Goal: Task Accomplishment & Management: Complete application form

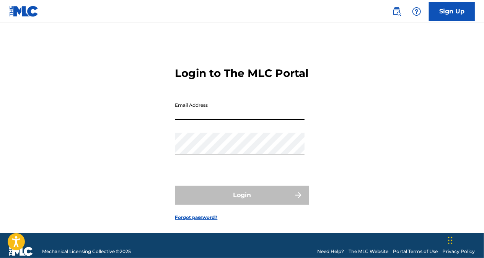
click at [193, 120] on input "Email Address" at bounding box center [239, 109] width 129 height 22
type input "[EMAIL_ADDRESS][DOMAIN_NAME]"
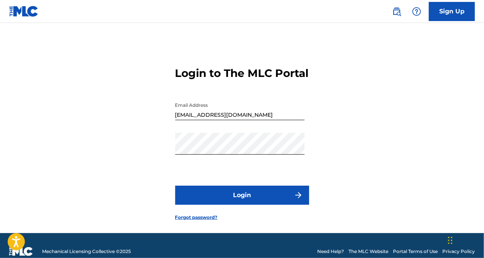
click at [227, 205] on button "Login" at bounding box center [242, 194] width 134 height 19
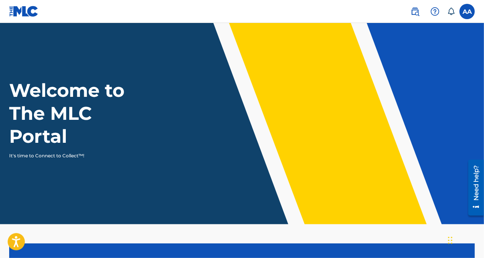
click at [468, 8] on label at bounding box center [466, 11] width 15 height 15
click at [467, 11] on input "AA [PERSON_NAME] [PERSON_NAME][EMAIL_ADDRESS][DOMAIN_NAME] Notification Prefere…" at bounding box center [467, 11] width 0 height 0
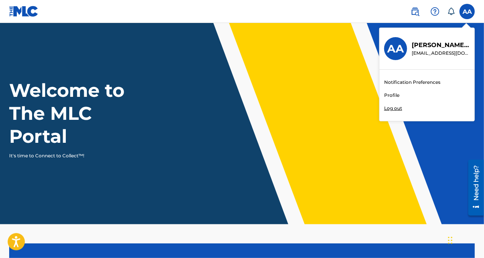
click at [392, 94] on link "Profile" at bounding box center [391, 95] width 15 height 7
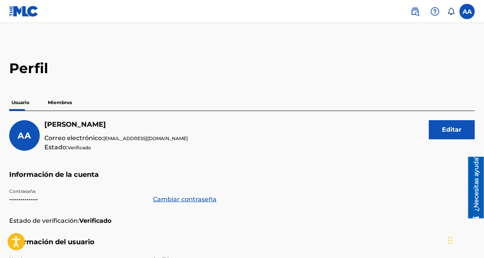
click at [63, 101] on p "Miembros" at bounding box center [60, 102] width 29 height 16
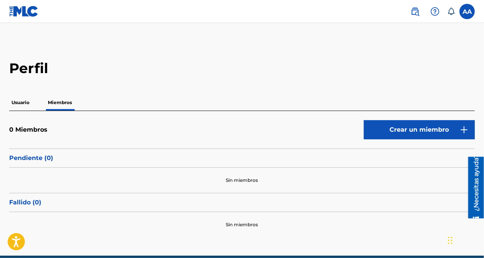
click at [421, 130] on font "Crear un miembro" at bounding box center [419, 129] width 59 height 9
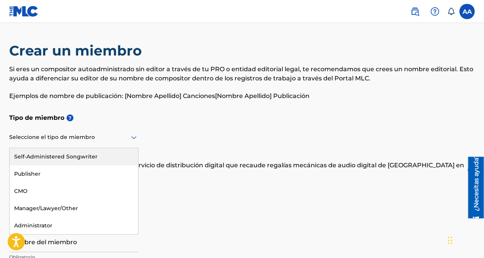
click at [135, 136] on icon at bounding box center [133, 137] width 9 height 9
click at [91, 156] on div "Compositor autoadministrado" at bounding box center [74, 156] width 128 height 17
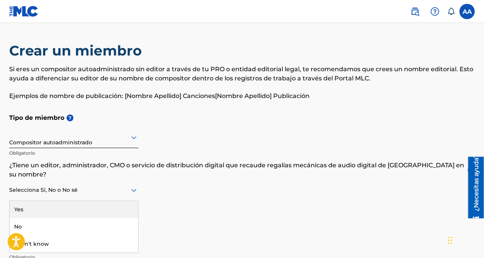
click at [132, 189] on icon at bounding box center [133, 190] width 5 height 3
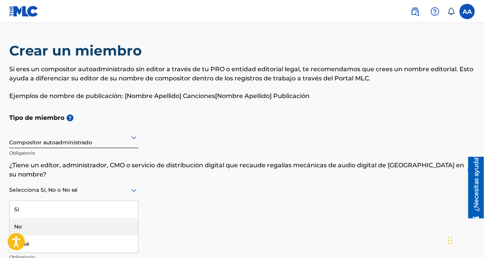
click at [119, 218] on div "No" at bounding box center [74, 226] width 128 height 17
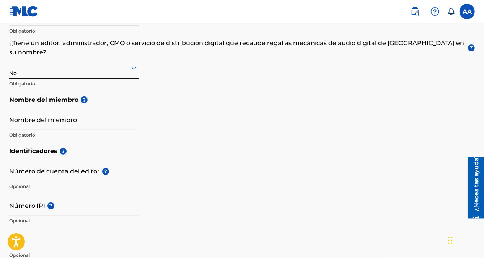
scroll to position [129, 0]
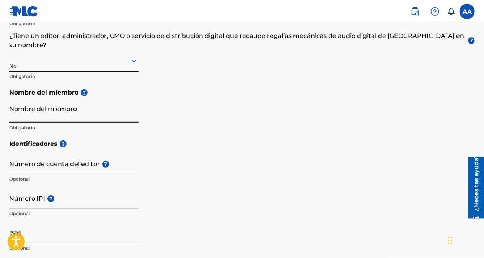
click at [83, 106] on input "Nombre del miembro" at bounding box center [73, 112] width 129 height 22
type input "[PERSON_NAME]"
click at [178, 84] on h5 "Nombre del miembro ?" at bounding box center [241, 92] width 465 height 17
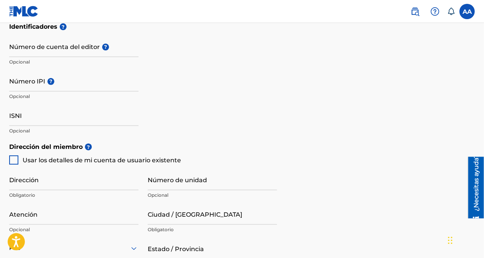
scroll to position [249, 0]
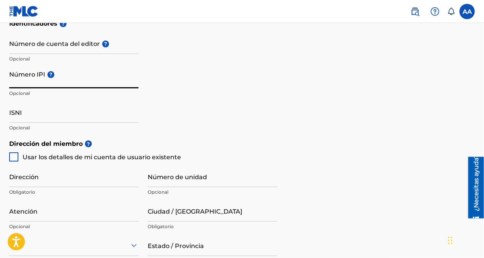
click at [89, 72] on input "Número IPI ?" at bounding box center [73, 78] width 129 height 22
paste input "01076858416"
type input "01076858416"
click at [15, 152] on div at bounding box center [13, 156] width 9 height 9
type input "Villa Mella [STREET_ADDRESS]"
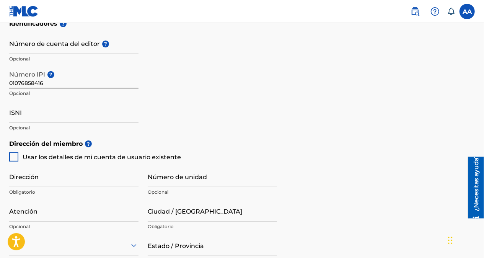
type input "[PERSON_NAME][DATE]"
type input "11206"
type input "829"
type input "9097056"
type input "[EMAIL_ADDRESS][DOMAIN_NAME]"
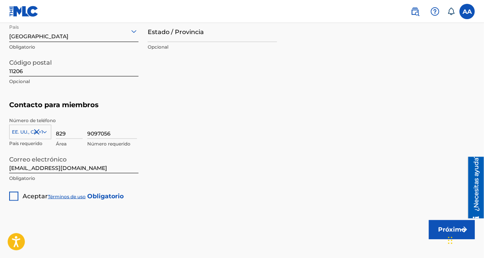
scroll to position [464, 0]
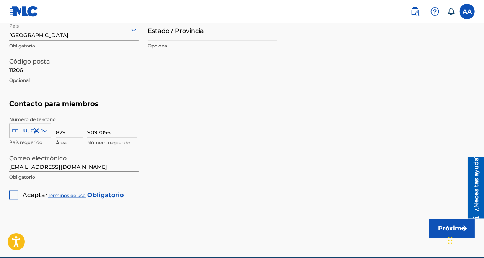
click at [13, 190] on div at bounding box center [13, 194] width 9 height 9
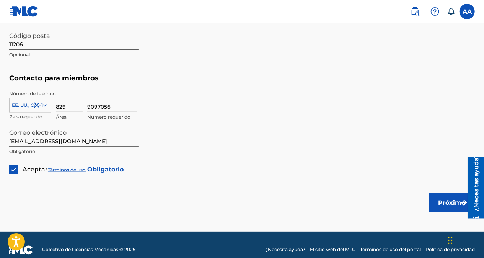
scroll to position [491, 0]
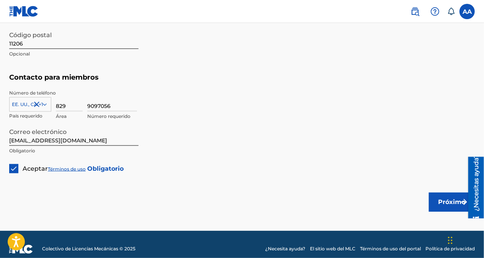
click at [443, 197] on font "Próximo" at bounding box center [451, 201] width 27 height 9
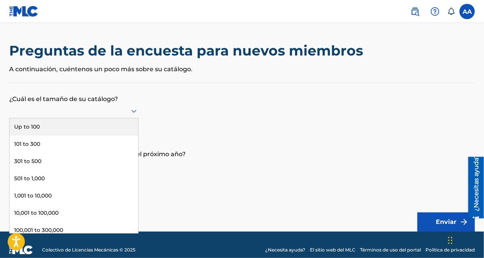
click at [132, 110] on icon at bounding box center [133, 111] width 5 height 3
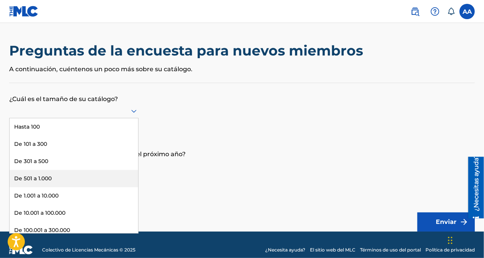
click at [112, 176] on div "De 501 a 1.000" at bounding box center [74, 178] width 128 height 17
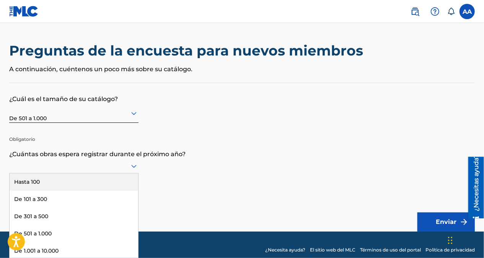
scroll to position [10, 0]
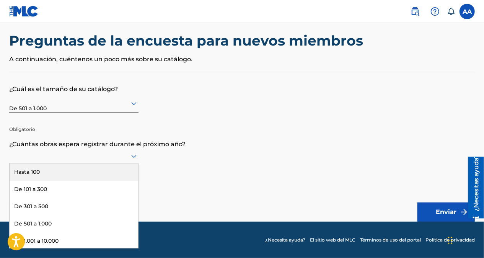
click at [133, 163] on div "9 resultados disponibles. Use Arriba y Abajo para elegir opciones, presione Ent…" at bounding box center [73, 156] width 129 height 15
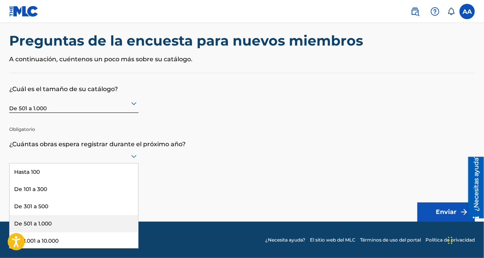
click at [112, 222] on div "De 501 a 1.000" at bounding box center [74, 223] width 128 height 17
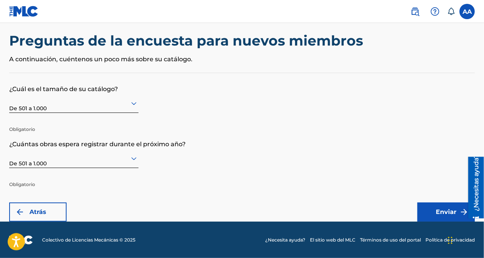
click at [449, 208] on font "Enviar" at bounding box center [446, 211] width 21 height 9
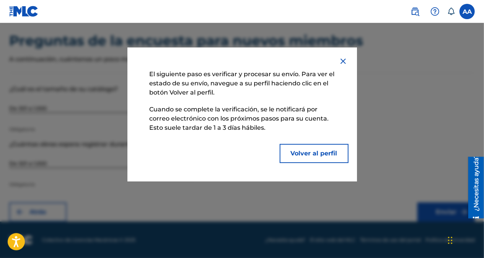
click at [312, 154] on button "Volver al perfil" at bounding box center [314, 153] width 69 height 19
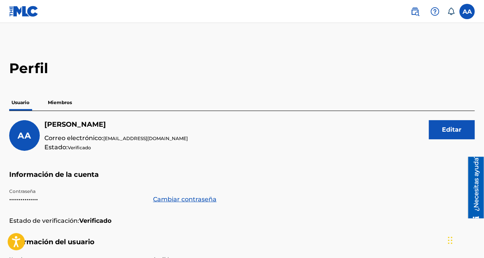
click at [63, 103] on p "Miembros" at bounding box center [60, 102] width 29 height 16
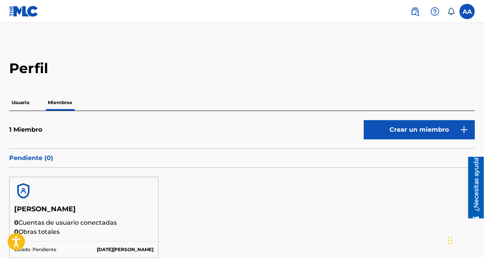
click at [21, 101] on p "Usuario" at bounding box center [20, 102] width 23 height 16
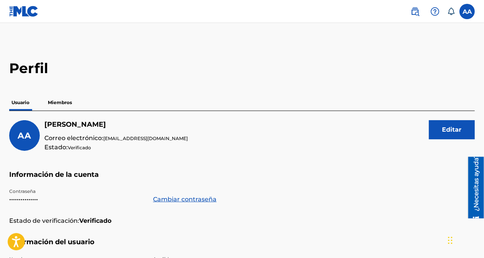
click at [467, 14] on label at bounding box center [466, 11] width 15 height 15
click at [467, 11] on input "AA [PERSON_NAME] [PERSON_NAME][EMAIL_ADDRESS][DOMAIN_NAME] Notification Prefere…" at bounding box center [467, 11] width 0 height 0
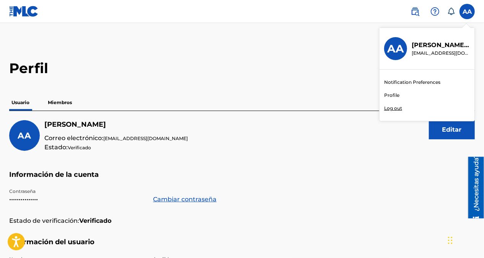
click at [396, 106] on p "Log out" at bounding box center [393, 108] width 18 height 7
click at [467, 11] on input "AA [PERSON_NAME] [PERSON_NAME][EMAIL_ADDRESS][DOMAIN_NAME] Notification Prefere…" at bounding box center [467, 11] width 0 height 0
